Goal: Transaction & Acquisition: Download file/media

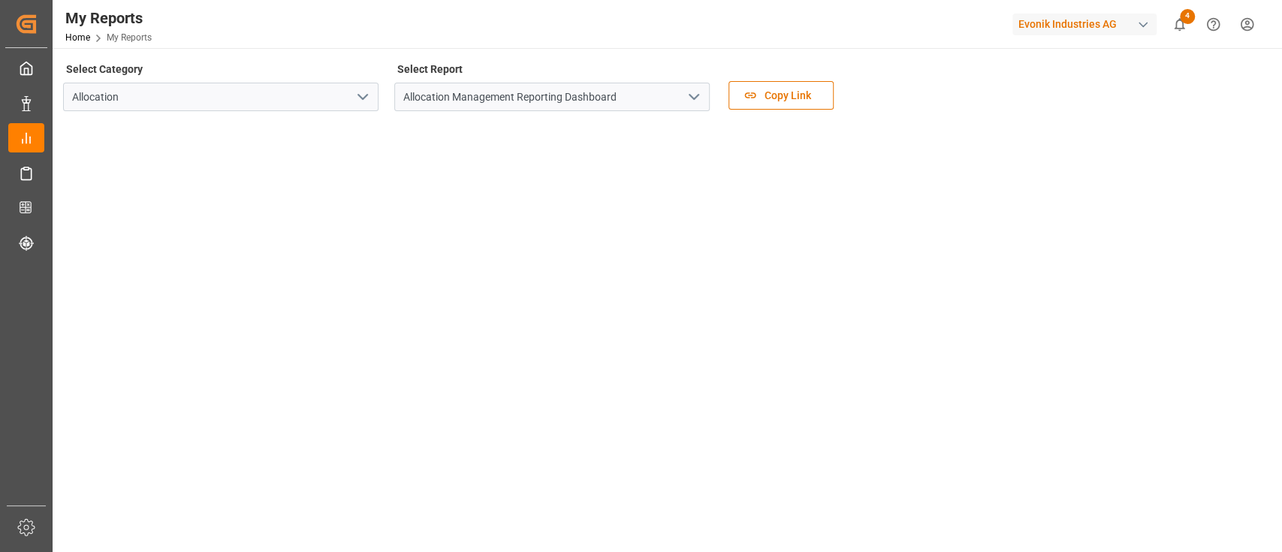
scroll to position [120, 0]
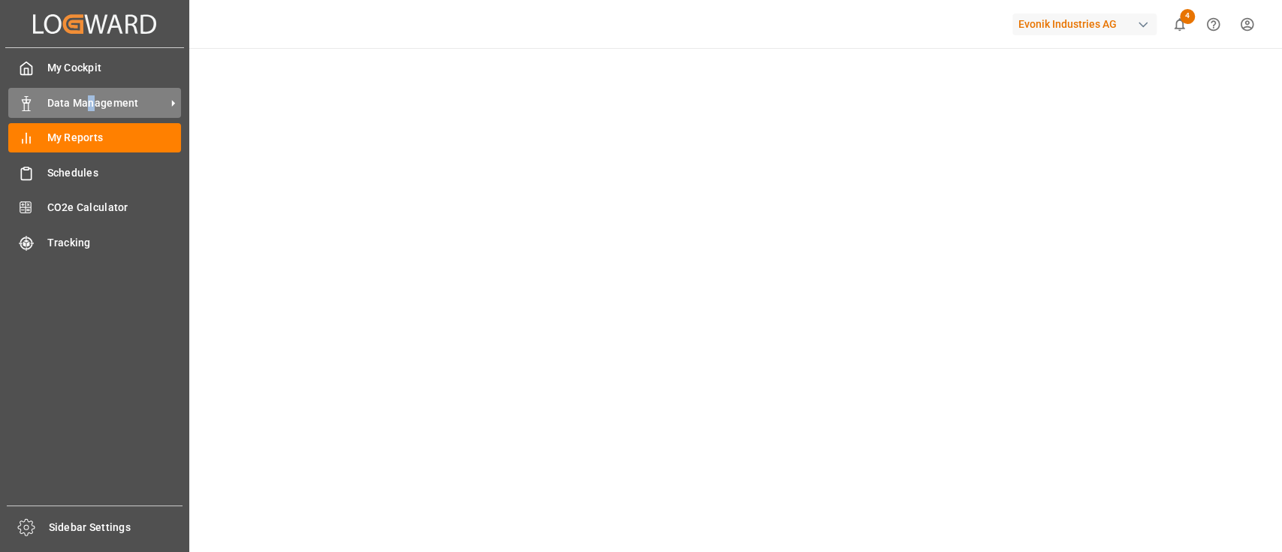
click at [90, 107] on span "Data Management" at bounding box center [106, 103] width 119 height 16
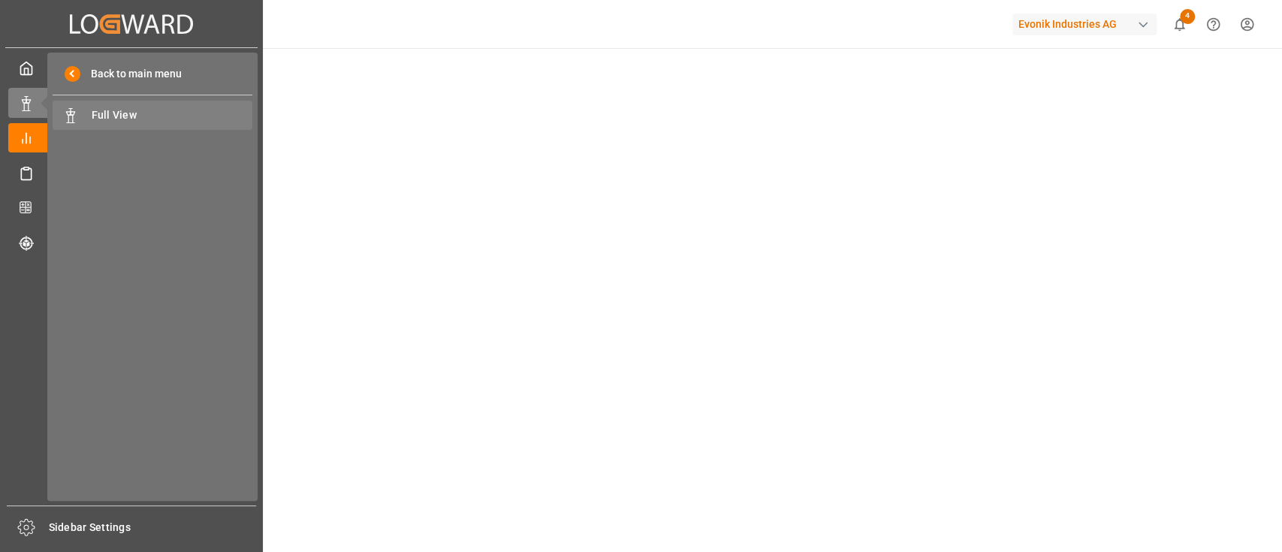
click at [117, 110] on span "Full View" at bounding box center [172, 115] width 161 height 16
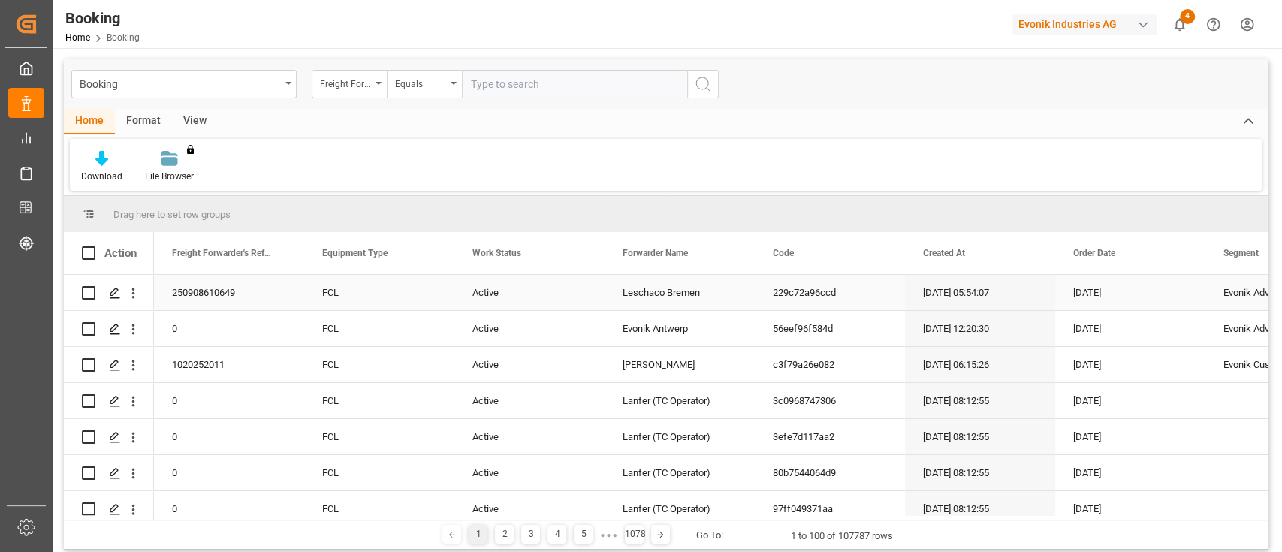
click at [598, 290] on div "Active" at bounding box center [529, 292] width 150 height 35
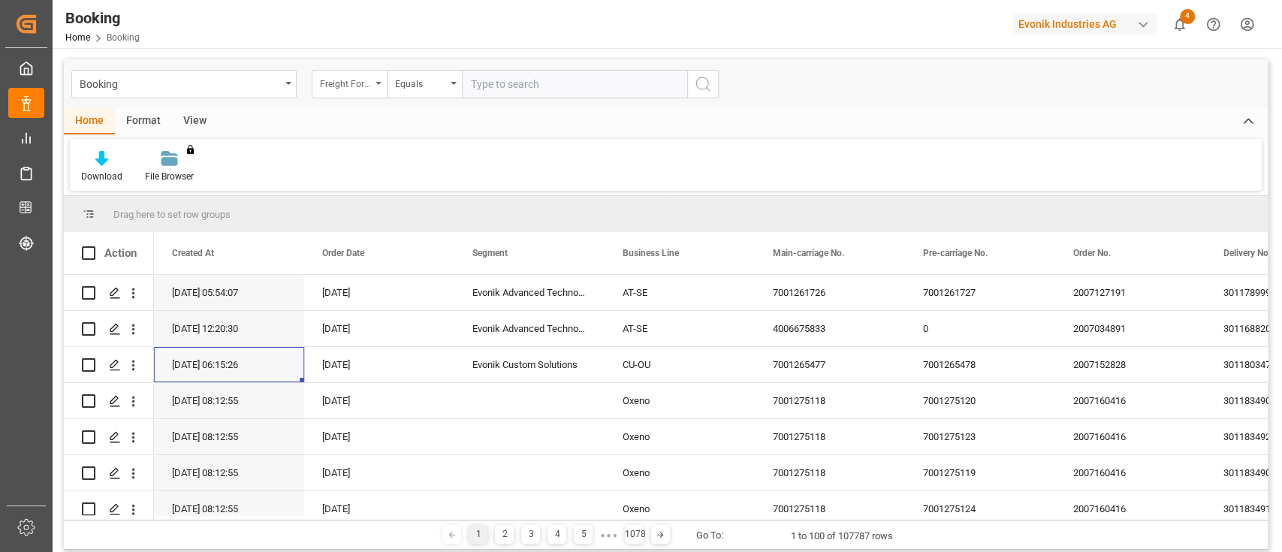
click at [381, 84] on div "Freight Forwarder's Reference No." at bounding box center [349, 84] width 75 height 29
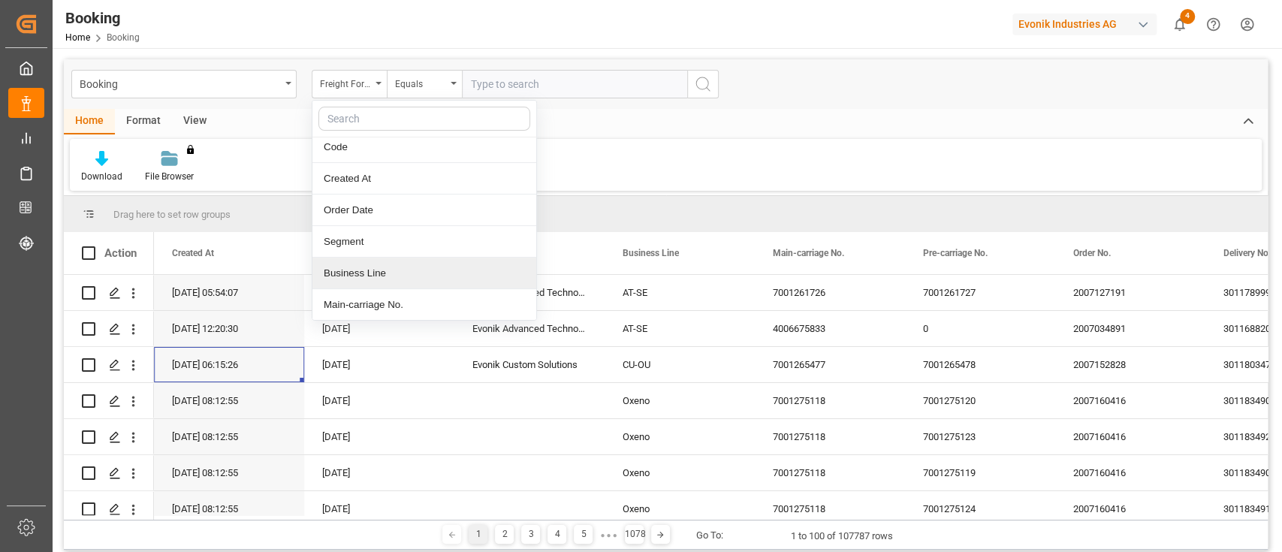
click at [384, 275] on div "Business Line" at bounding box center [424, 274] width 224 height 32
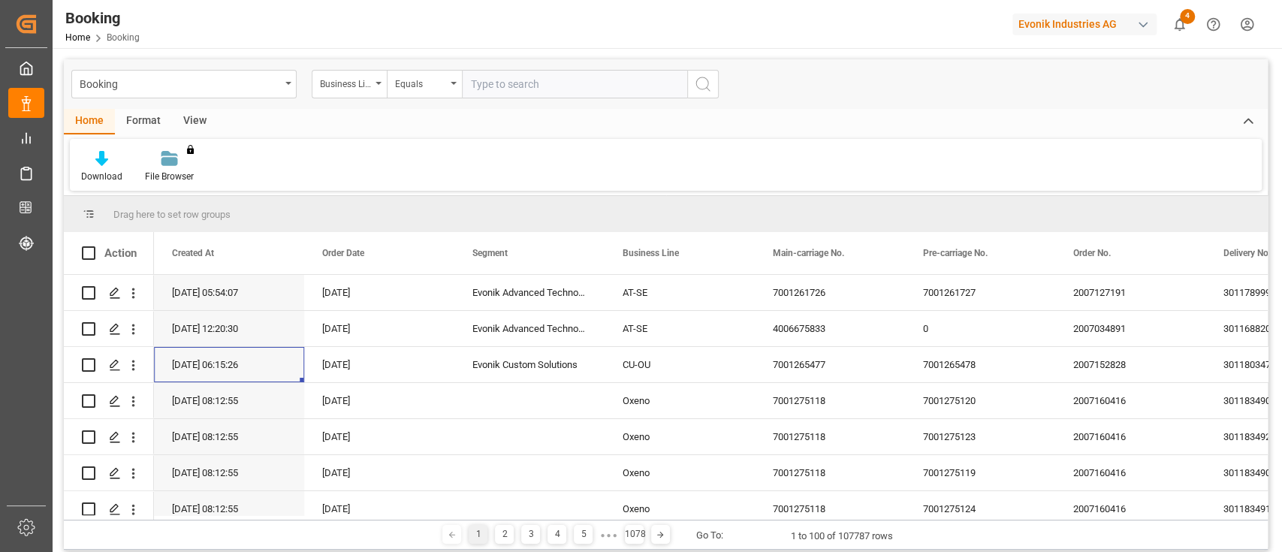
click at [495, 85] on input "text" at bounding box center [574, 84] width 225 height 29
type input "CU-KA"
click at [700, 85] on icon "search button" at bounding box center [703, 84] width 18 height 18
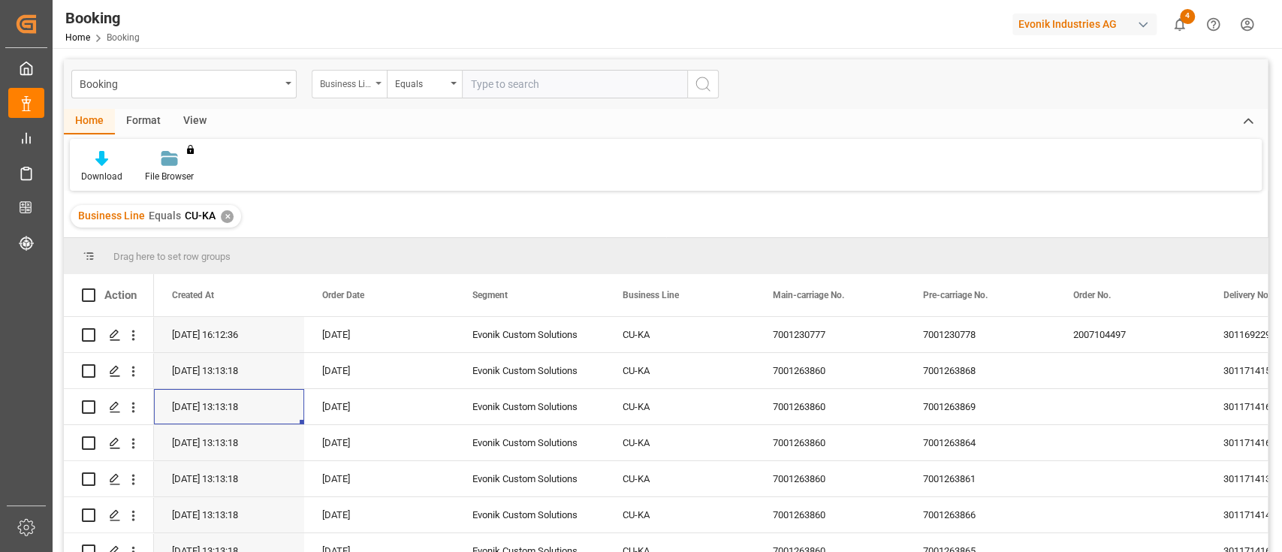
click at [379, 82] on icon "open menu" at bounding box center [378, 83] width 6 height 3
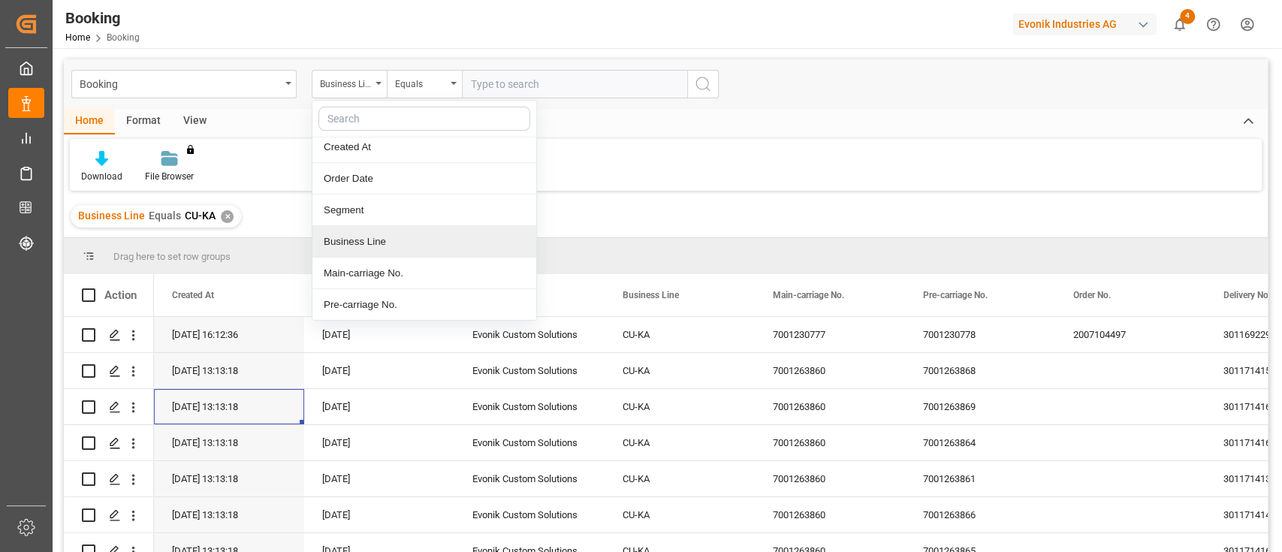
click at [380, 236] on div "Business Line" at bounding box center [424, 242] width 224 height 32
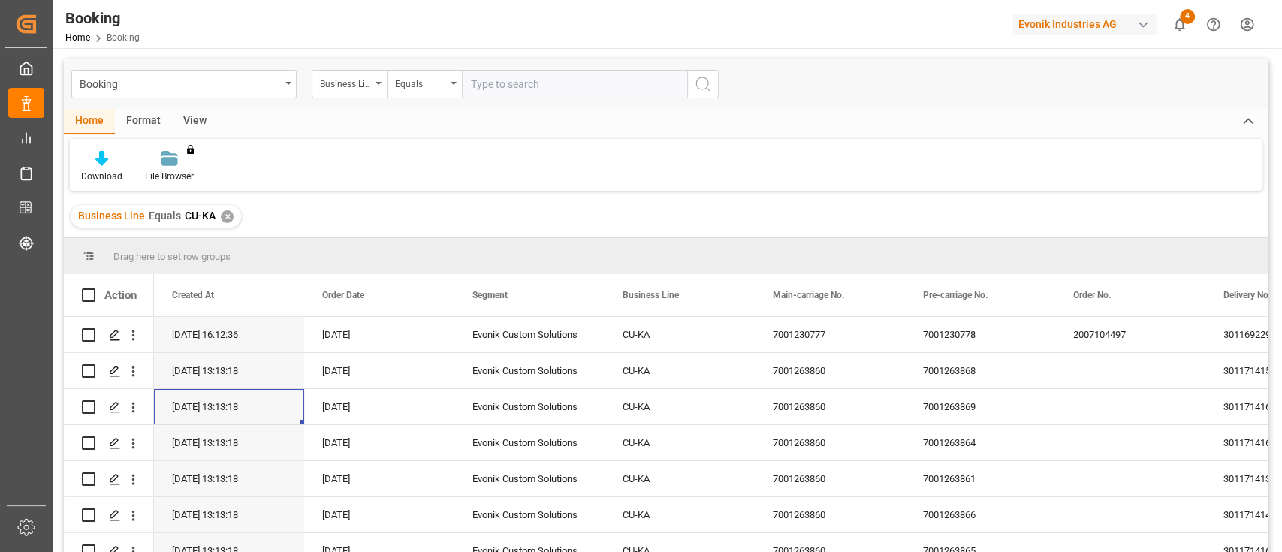
click at [538, 86] on input "text" at bounding box center [574, 84] width 225 height 29
type input "SM-KA"
click at [707, 86] on circle "search button" at bounding box center [702, 83] width 12 height 12
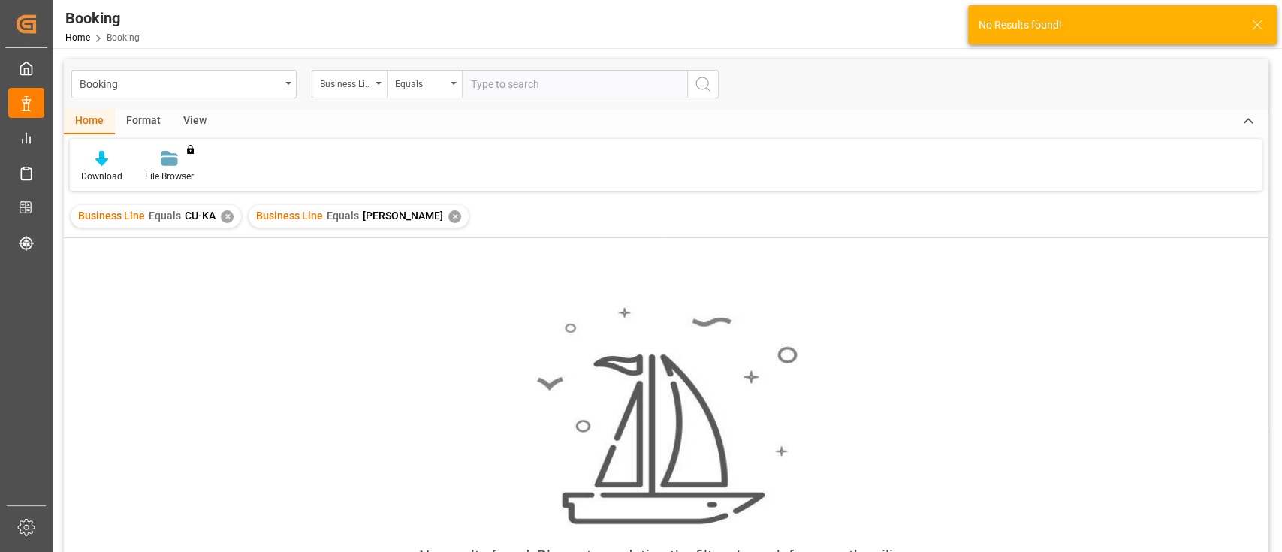
click at [448, 215] on div "✕" at bounding box center [454, 216] width 13 height 13
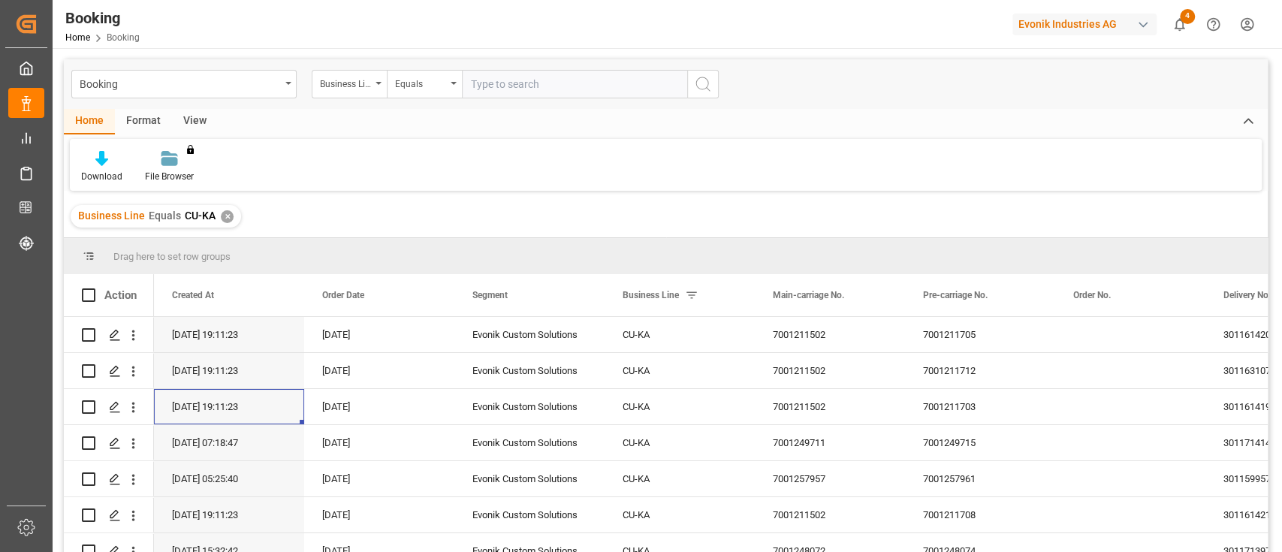
click at [221, 214] on div "✕" at bounding box center [227, 216] width 13 height 13
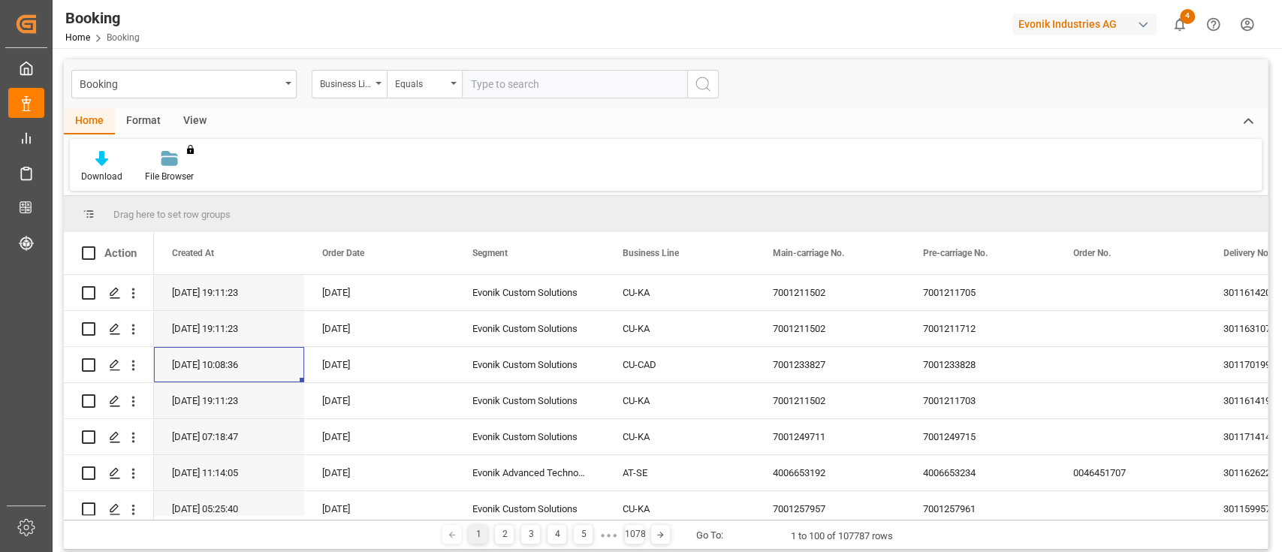
click at [549, 84] on input "text" at bounding box center [574, 84] width 225 height 29
type input "*KA"
click at [697, 79] on icon "search button" at bounding box center [703, 84] width 18 height 18
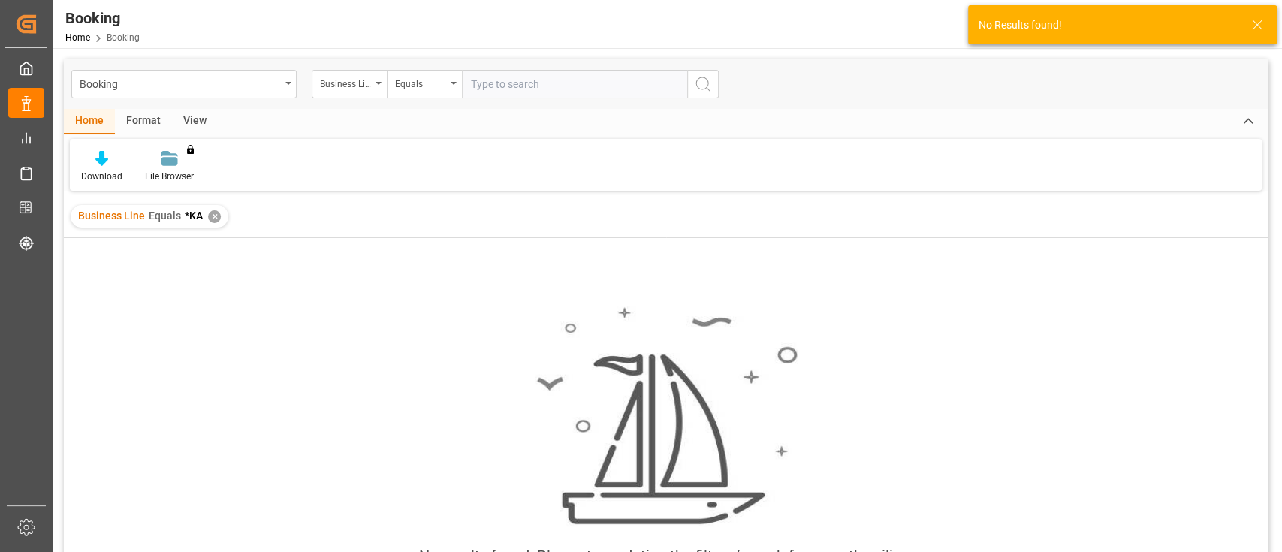
click at [210, 212] on div "✕" at bounding box center [214, 216] width 13 height 13
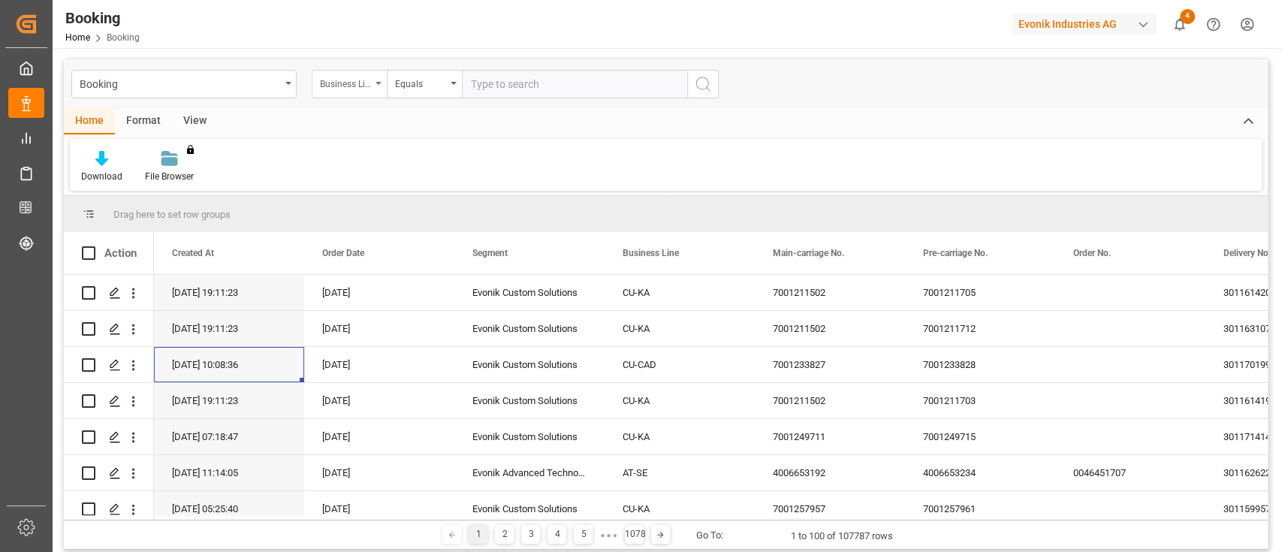
click at [384, 85] on div "Business Line Equals" at bounding box center [515, 84] width 407 height 29
click at [450, 84] on div "Equals" at bounding box center [424, 84] width 75 height 29
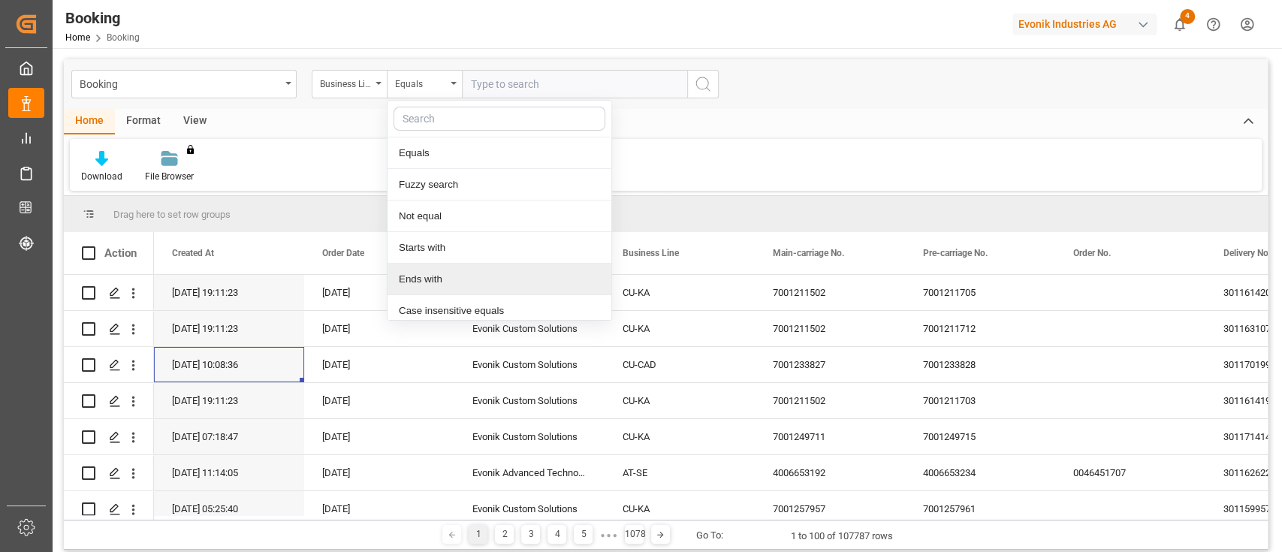
click at [425, 275] on div "Ends with" at bounding box center [499, 280] width 224 height 32
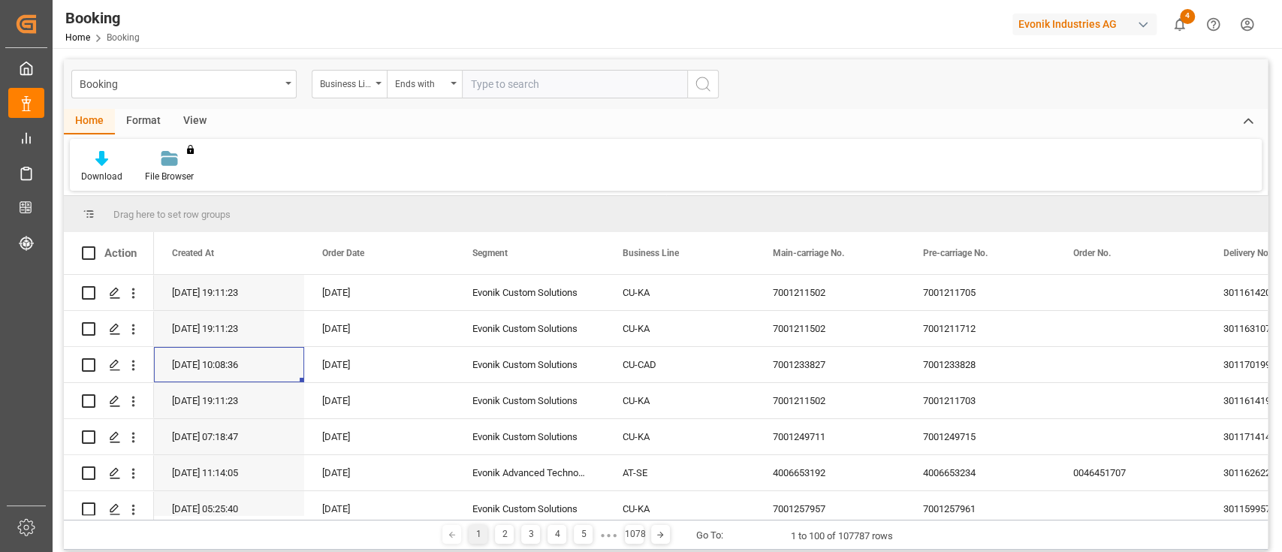
click at [538, 82] on input "text" at bounding box center [574, 84] width 225 height 29
type input "KA"
click at [695, 81] on icon "search button" at bounding box center [703, 84] width 18 height 18
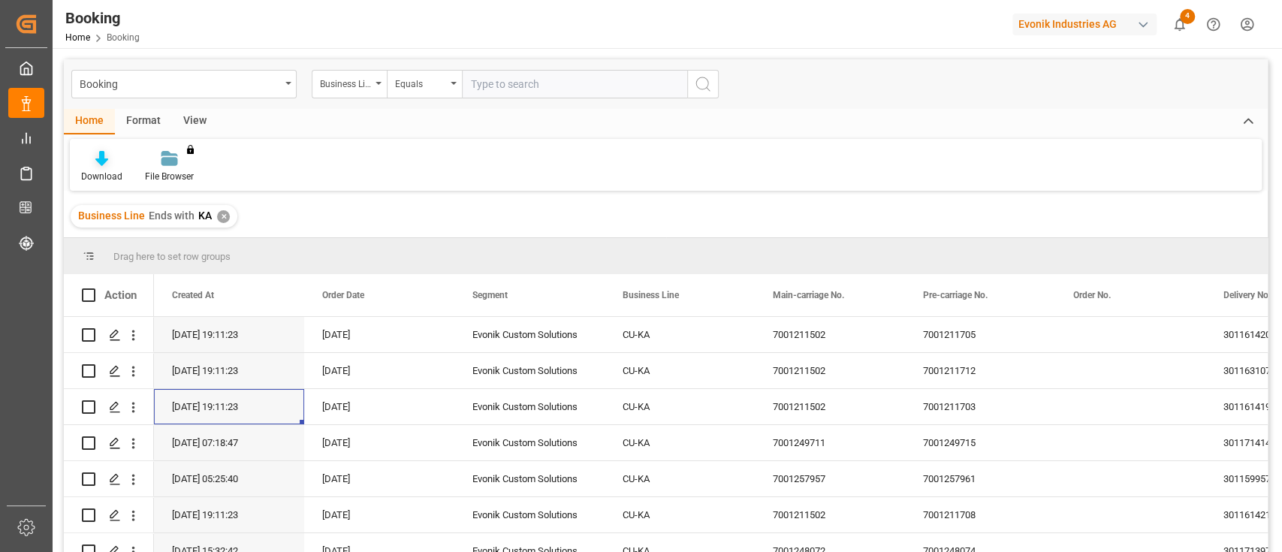
click at [100, 164] on icon at bounding box center [101, 158] width 13 height 15
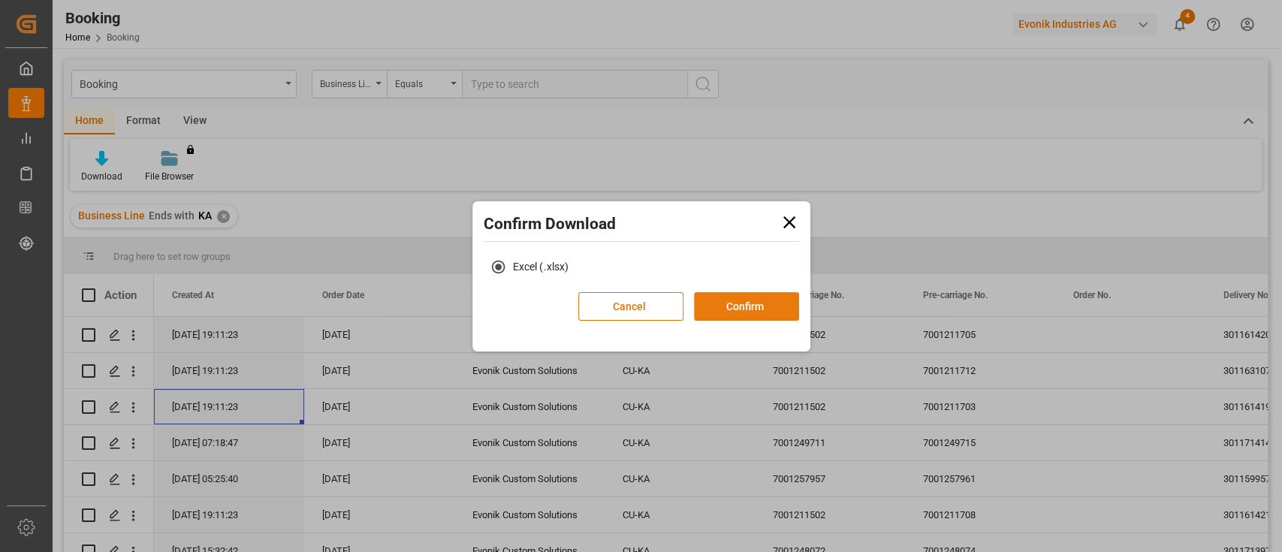
click at [730, 308] on button "Confirm" at bounding box center [746, 306] width 105 height 29
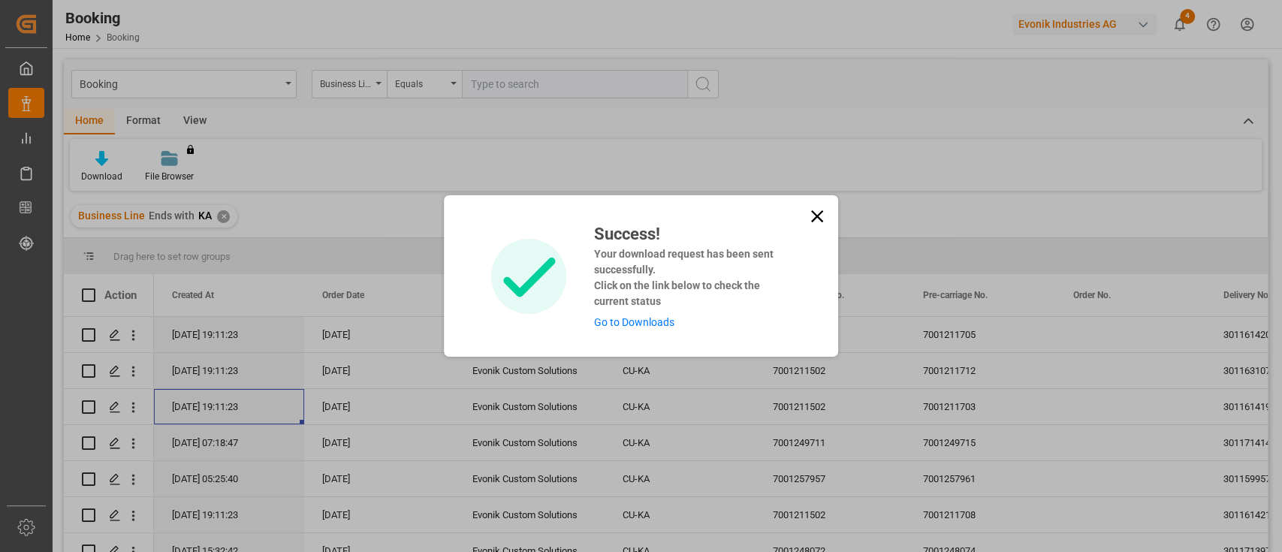
click at [624, 323] on link "Go to Downloads" at bounding box center [633, 322] width 80 height 12
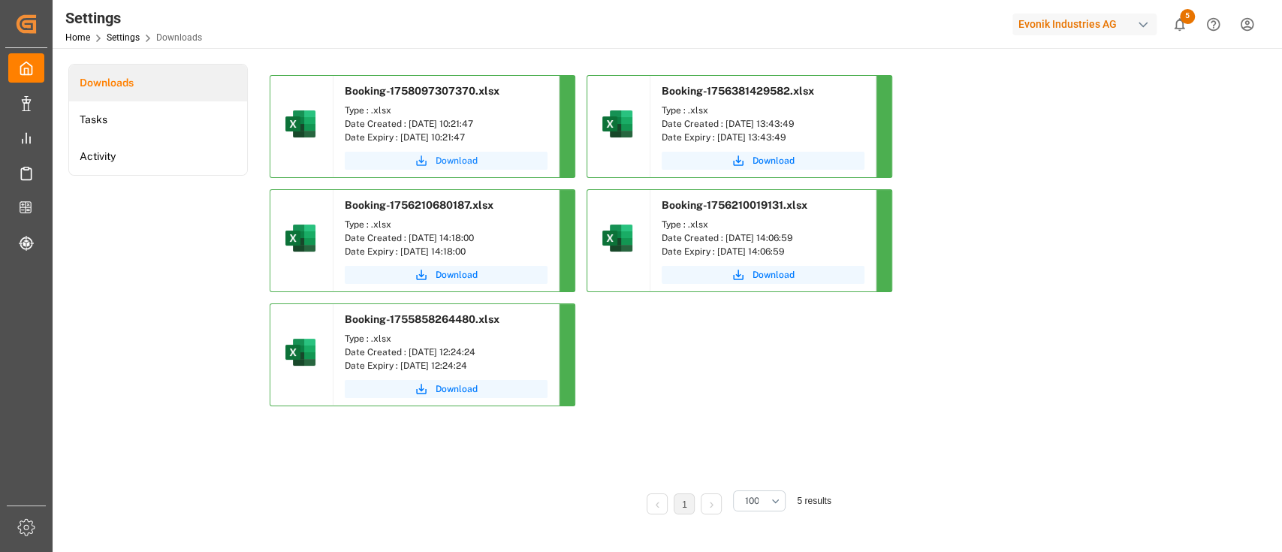
click at [459, 161] on span "Download" at bounding box center [456, 161] width 42 height 14
